Goal: Navigation & Orientation: Find specific page/section

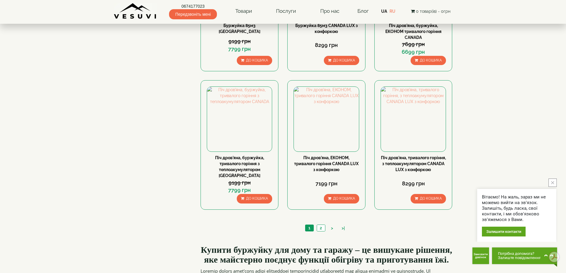
scroll to position [594, 0]
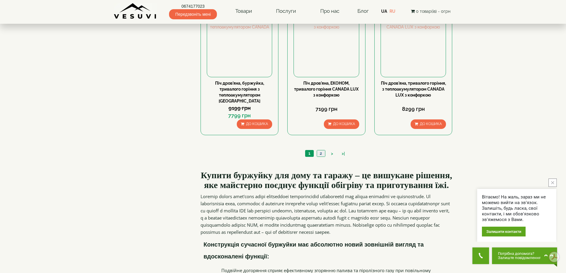
click at [318, 150] on link "2" at bounding box center [321, 153] width 8 height 6
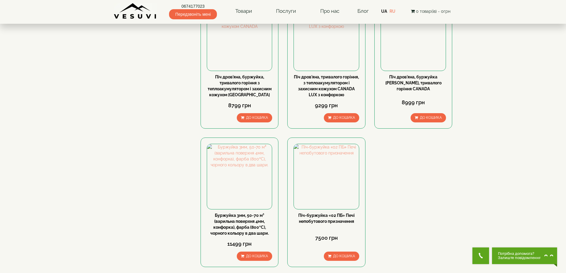
scroll to position [119, 0]
